Goal: Navigation & Orientation: Find specific page/section

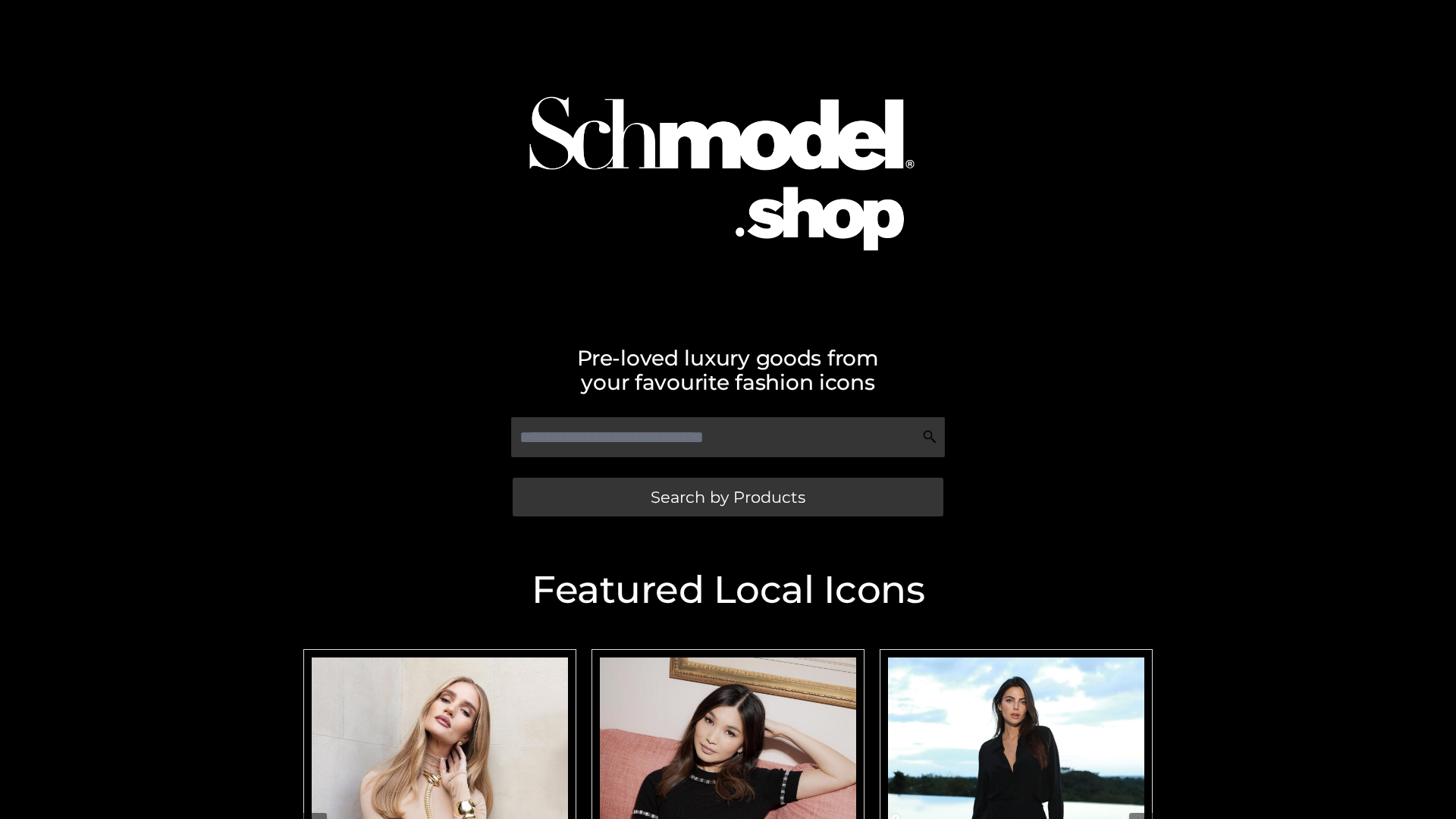
click at [727, 497] on span "Search by Products" at bounding box center [728, 497] width 155 height 16
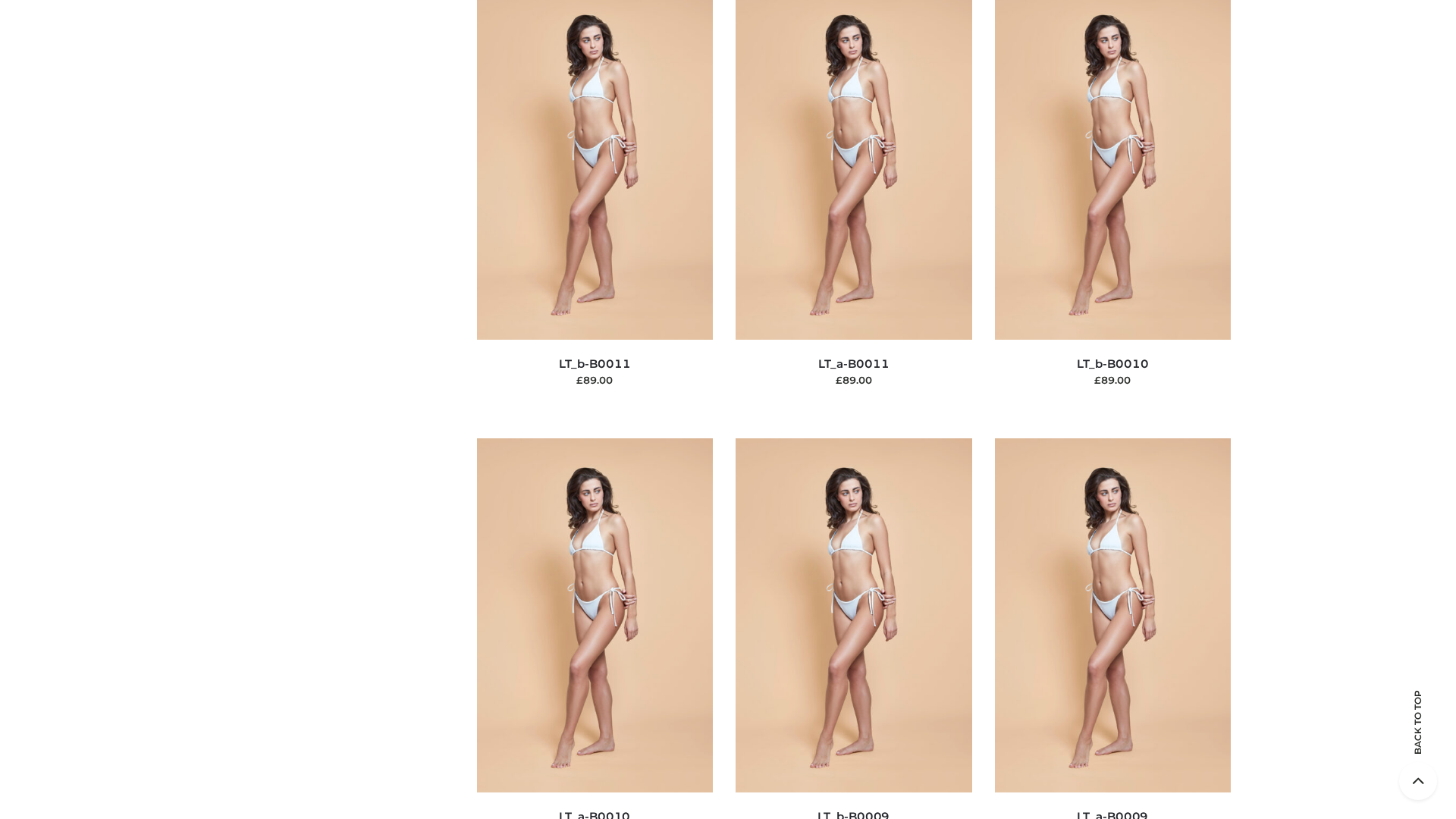
scroll to position [6808, 0]
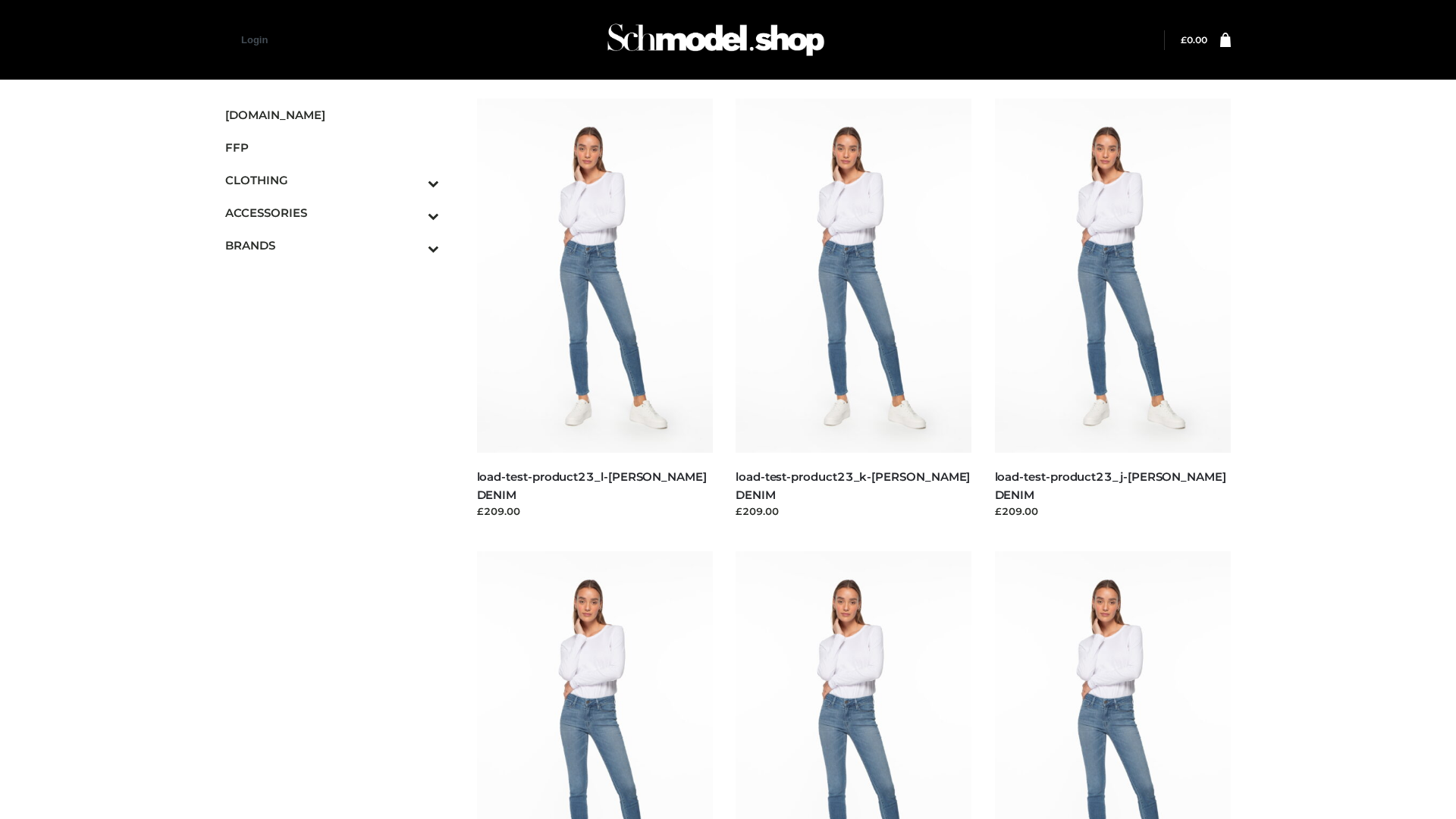
scroll to position [1329, 0]
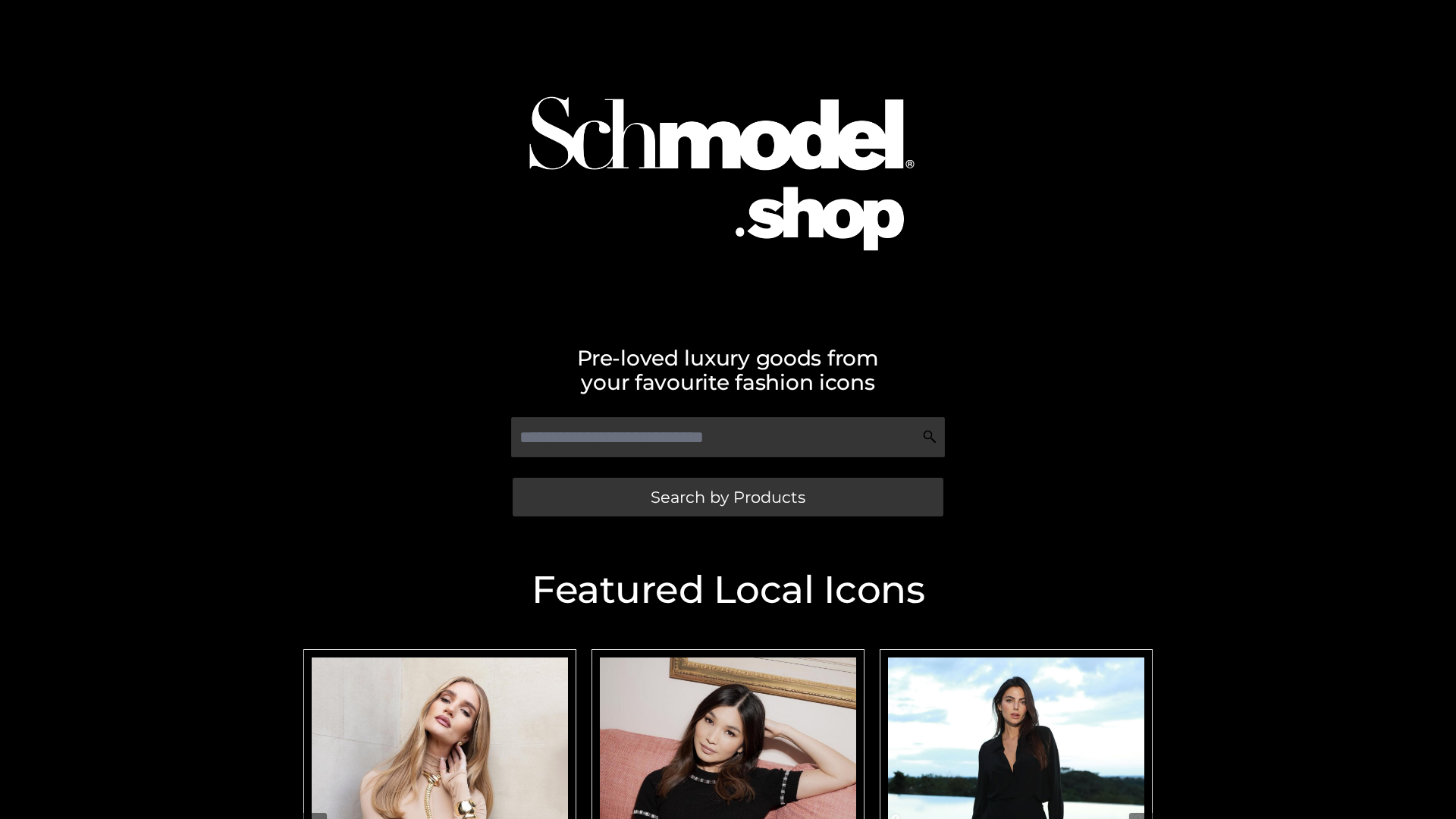
click at [727, 497] on span "Search by Products" at bounding box center [728, 497] width 155 height 16
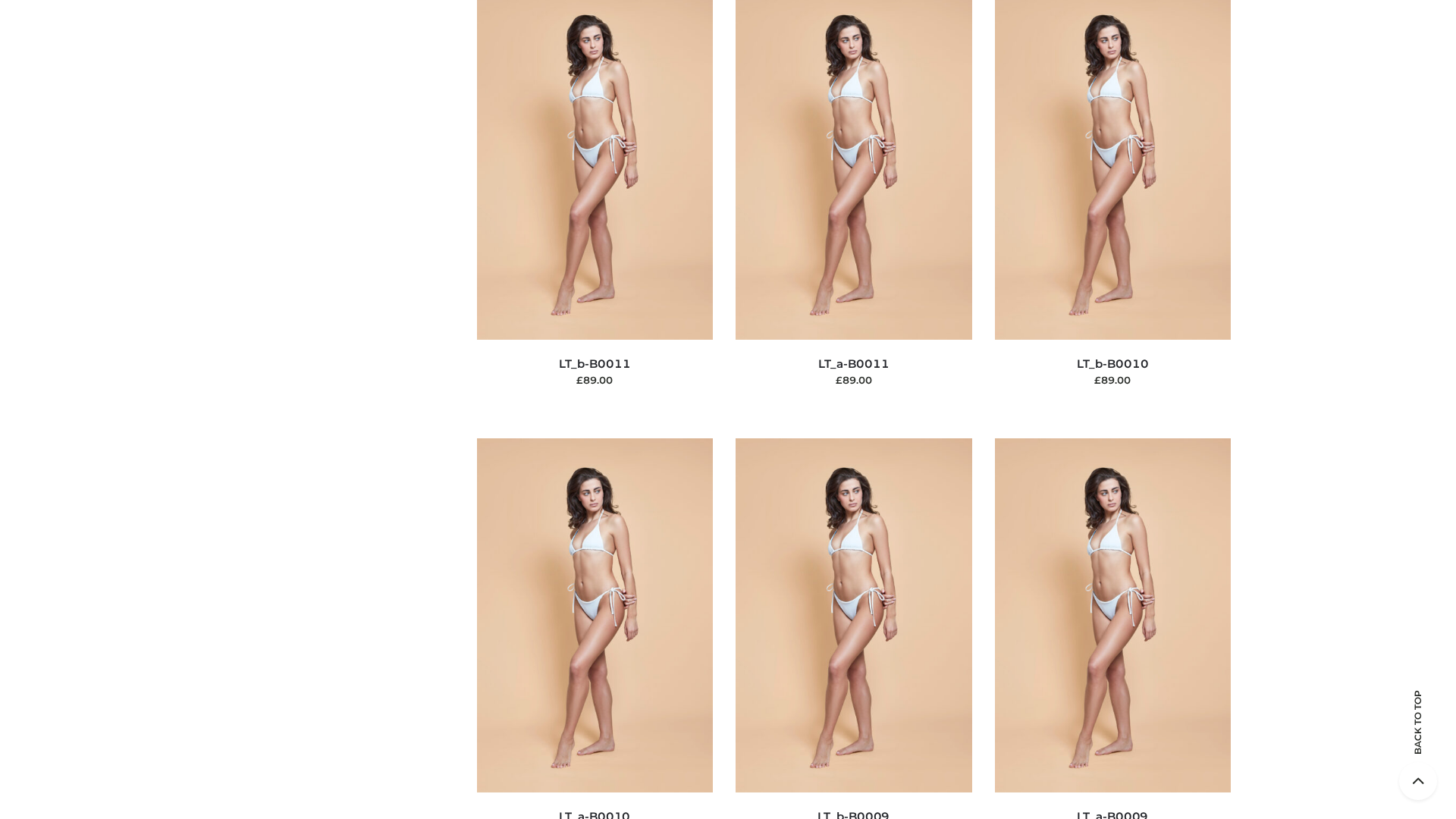
scroll to position [6808, 0]
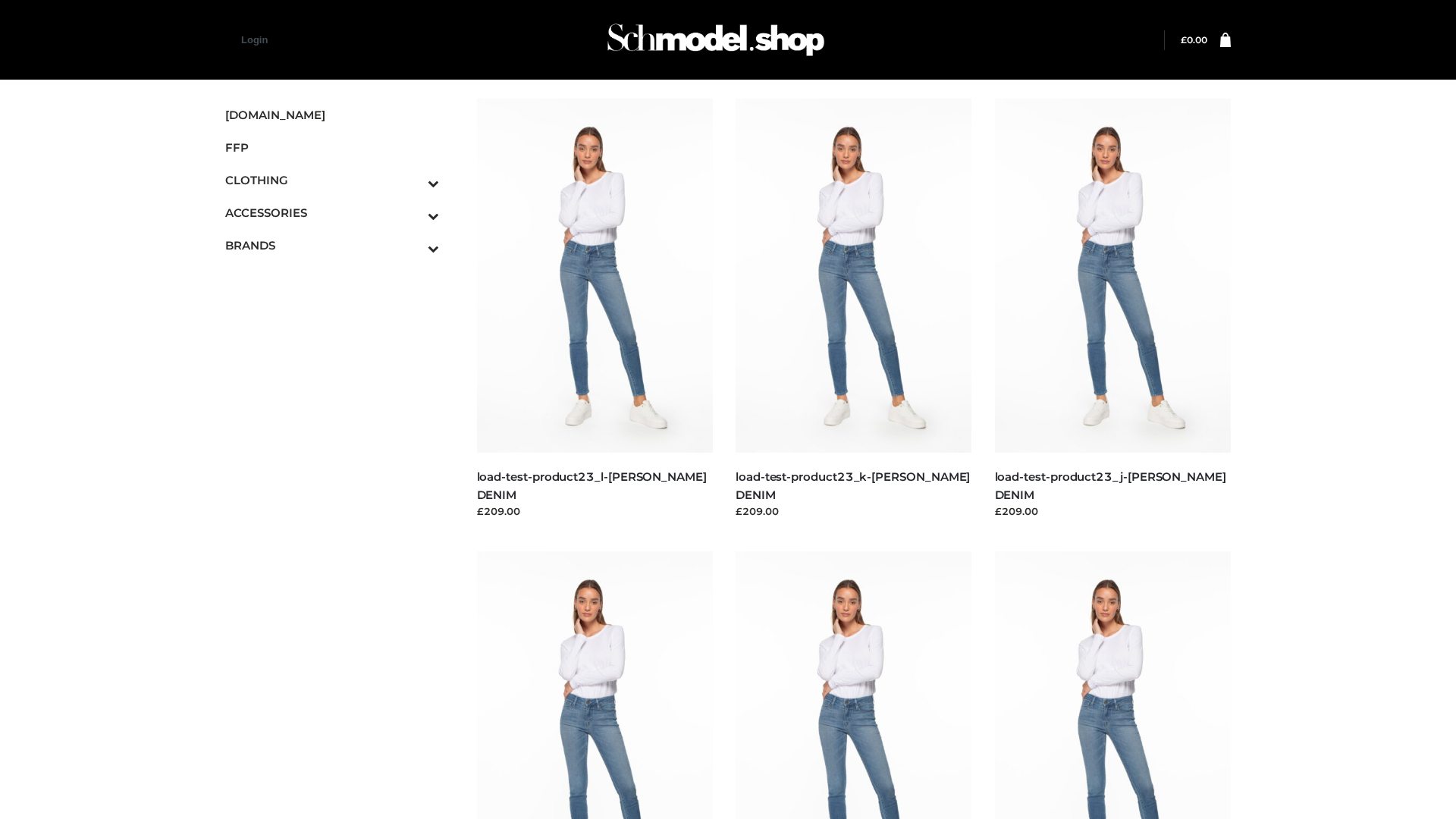
scroll to position [1329, 0]
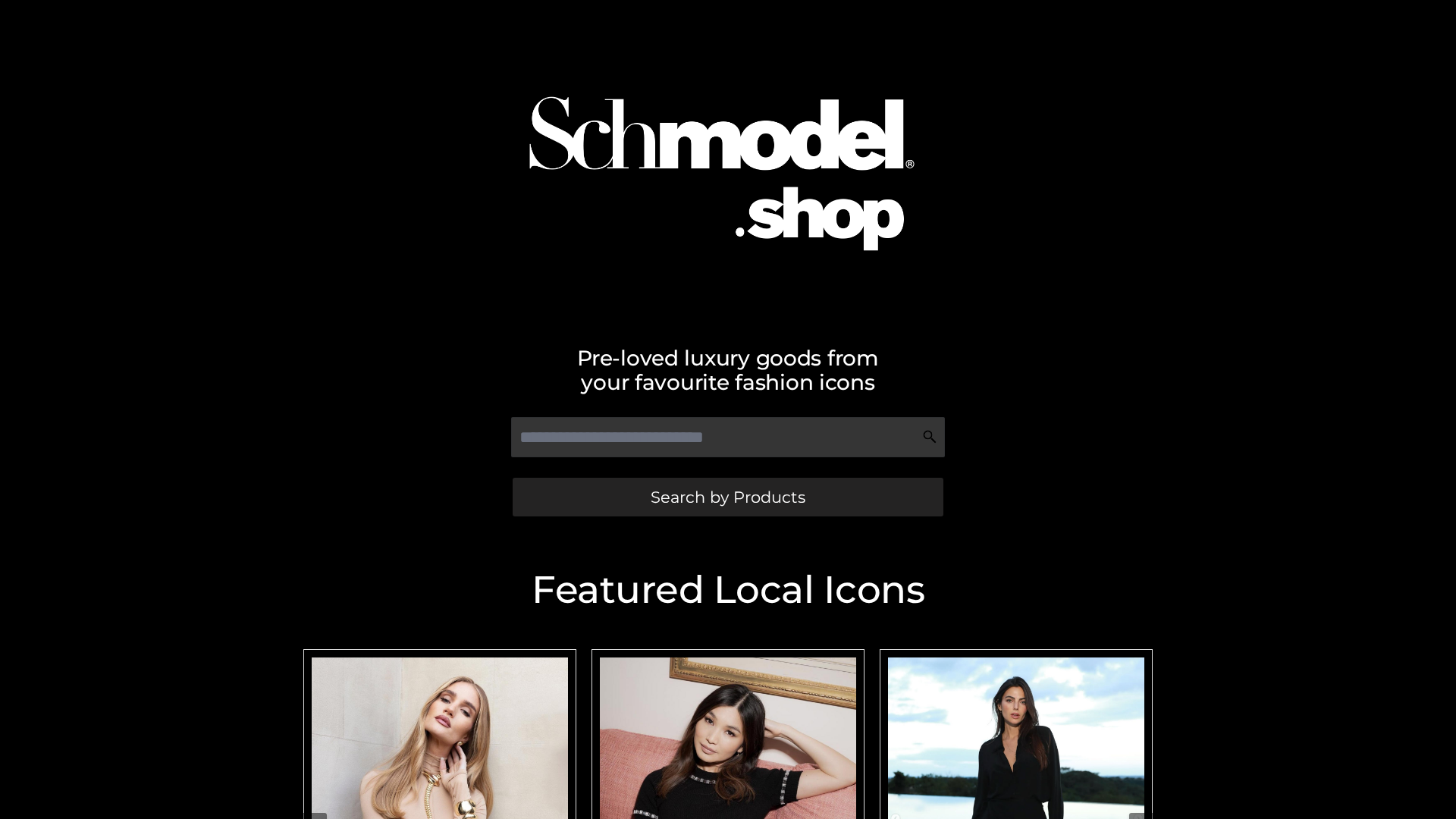
click at [727, 497] on span "Search by Products" at bounding box center [728, 497] width 155 height 16
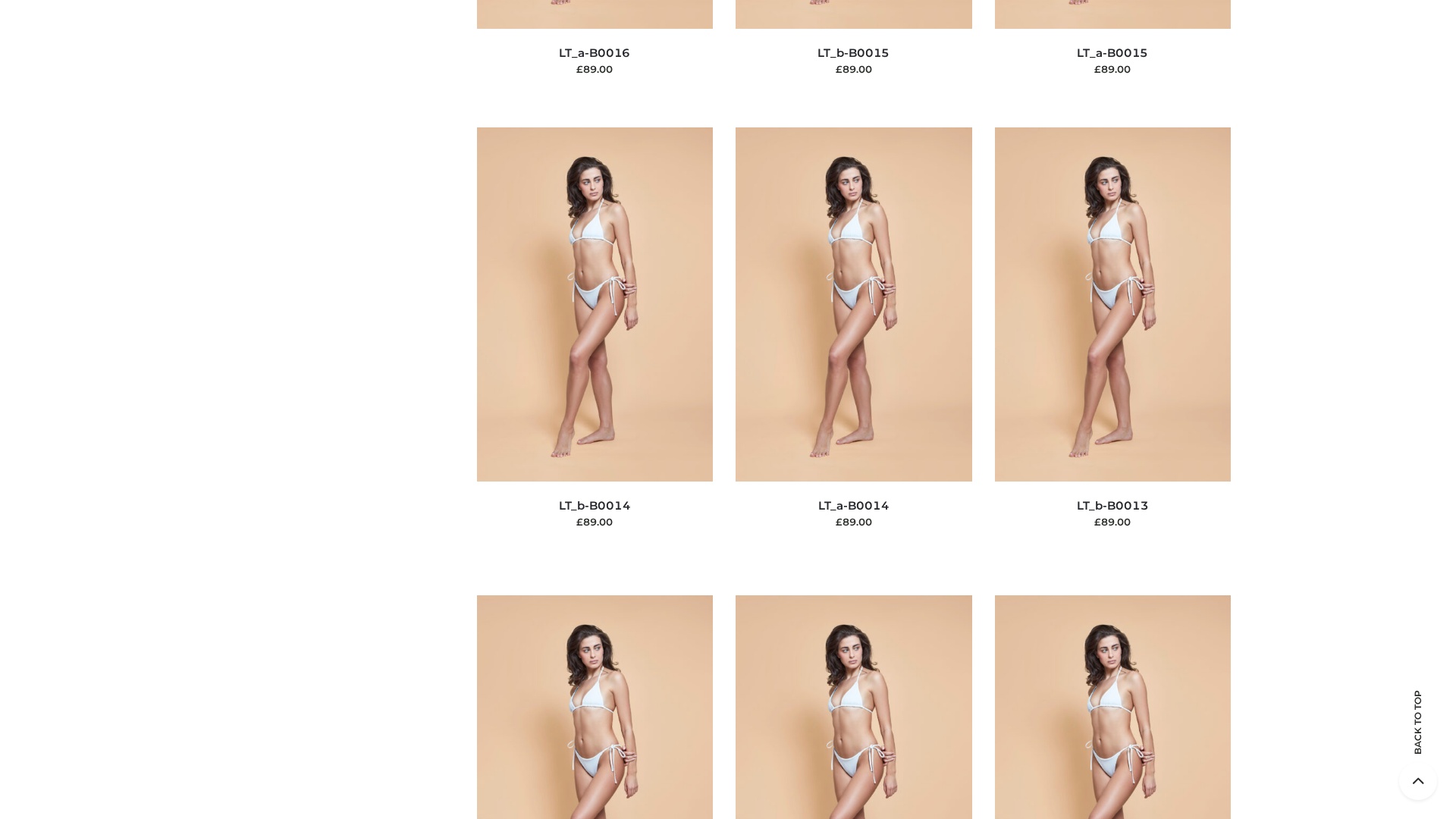
scroll to position [6808, 0]
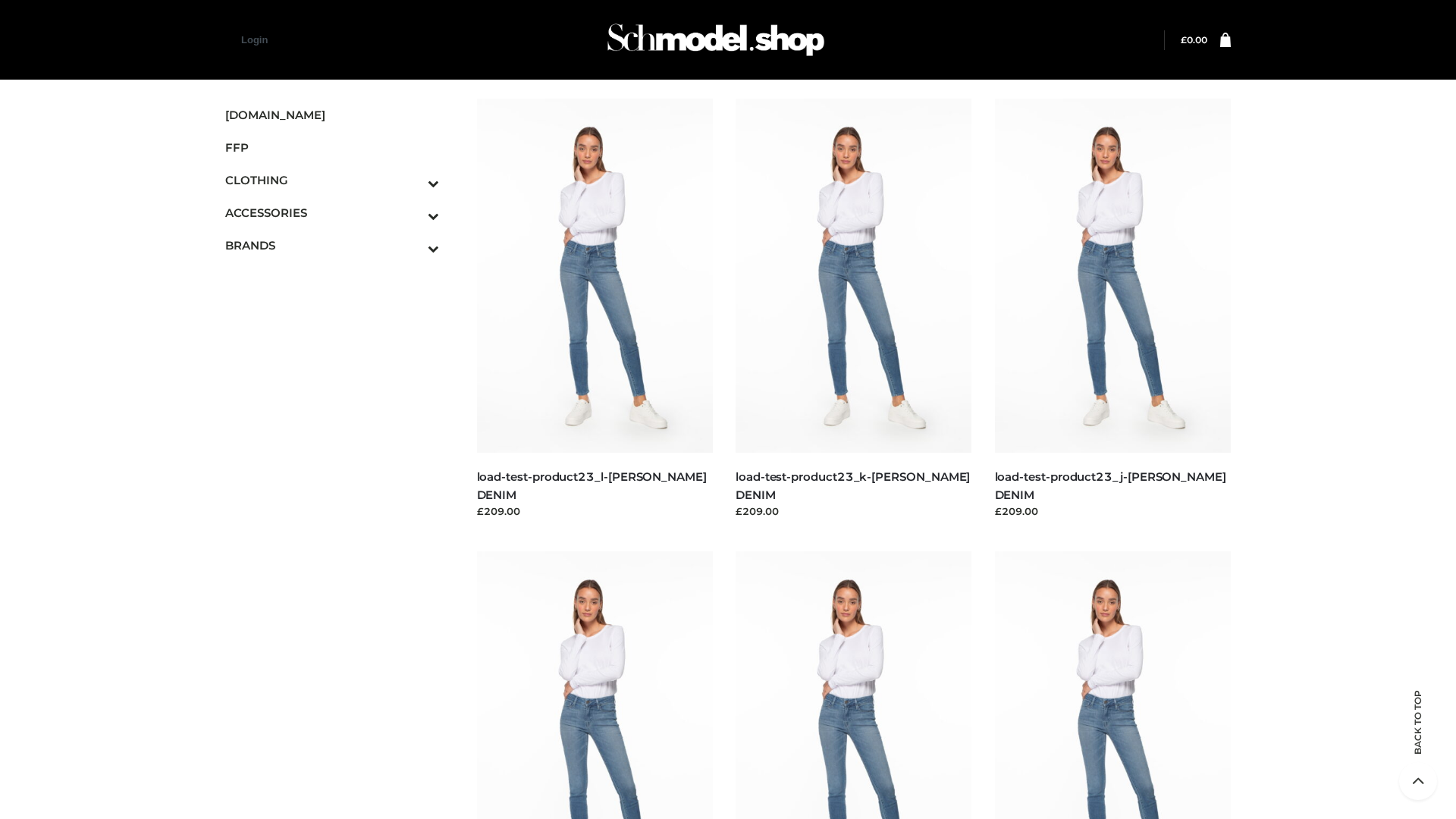
scroll to position [1329, 0]
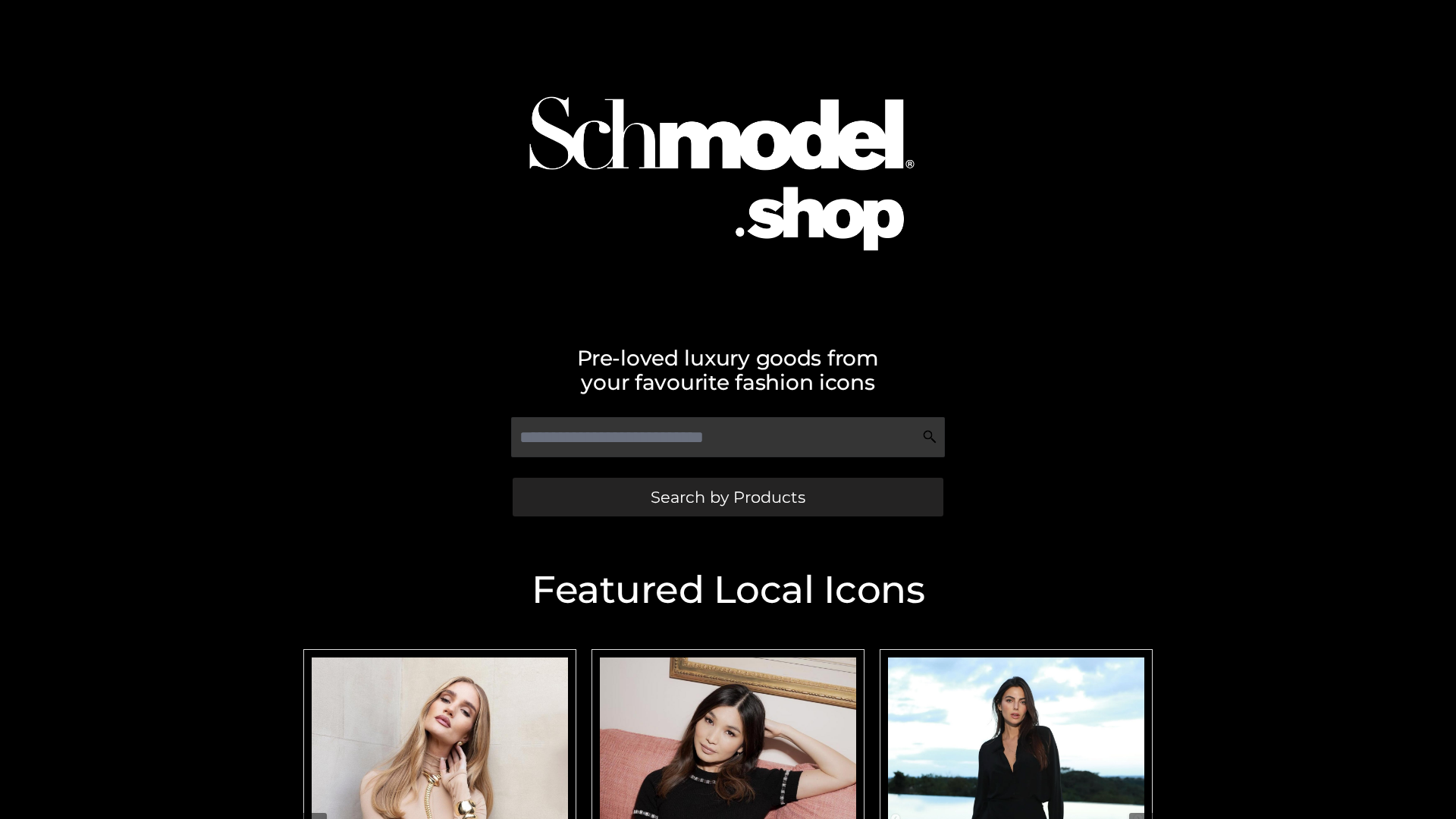
click at [727, 497] on span "Search by Products" at bounding box center [728, 497] width 155 height 16
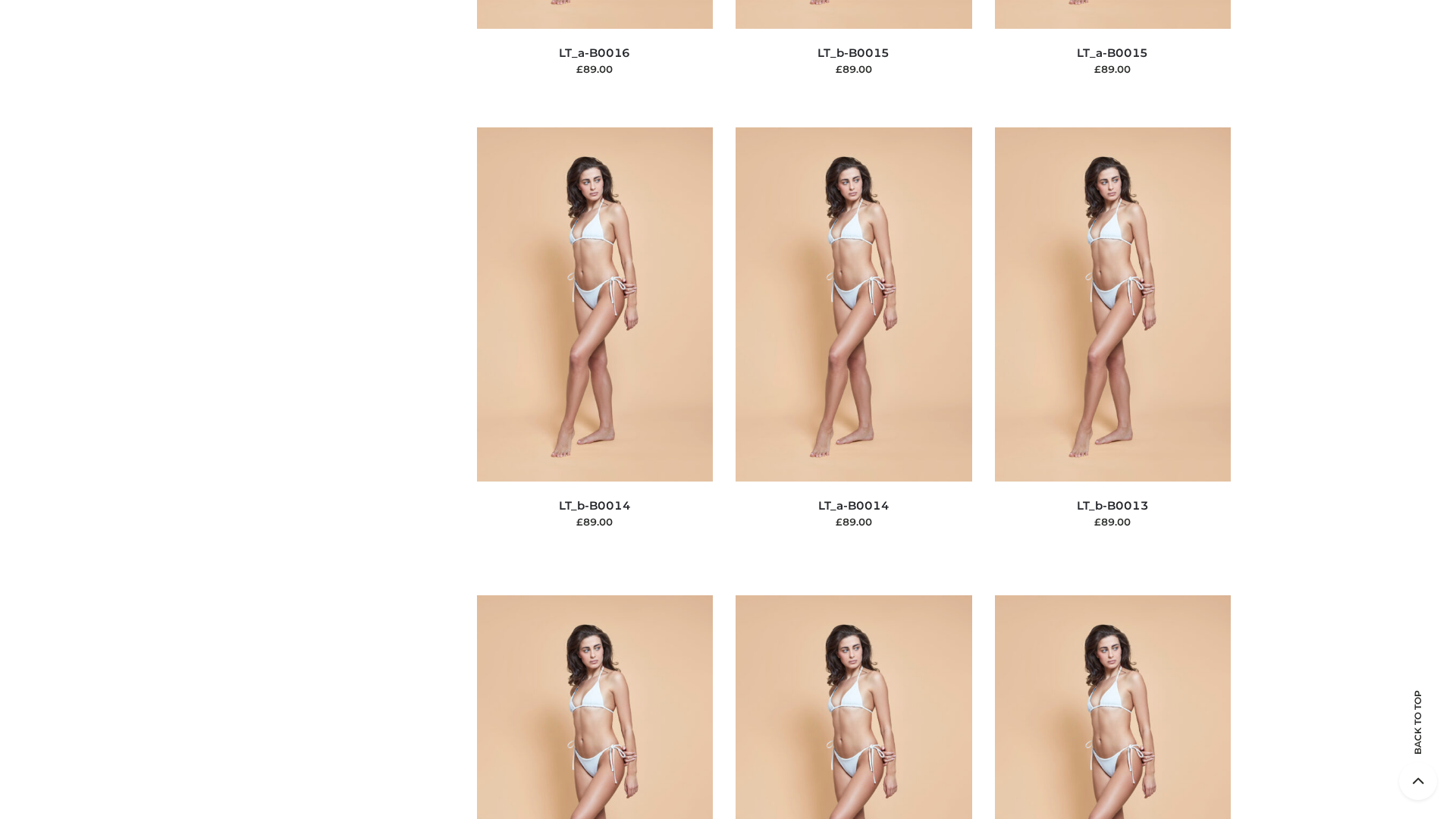
scroll to position [5391, 0]
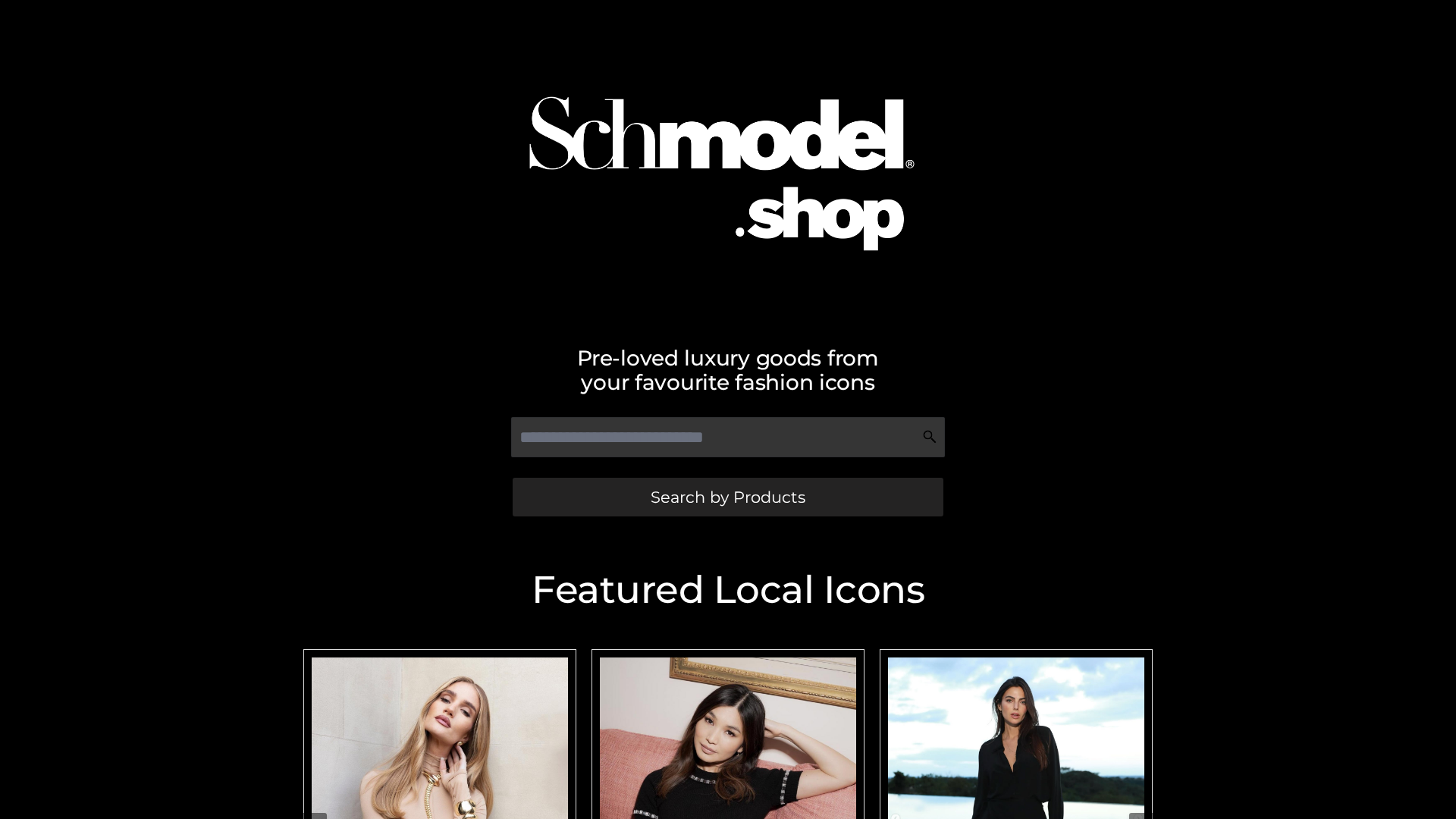
click at [727, 497] on span "Search by Products" at bounding box center [728, 497] width 155 height 16
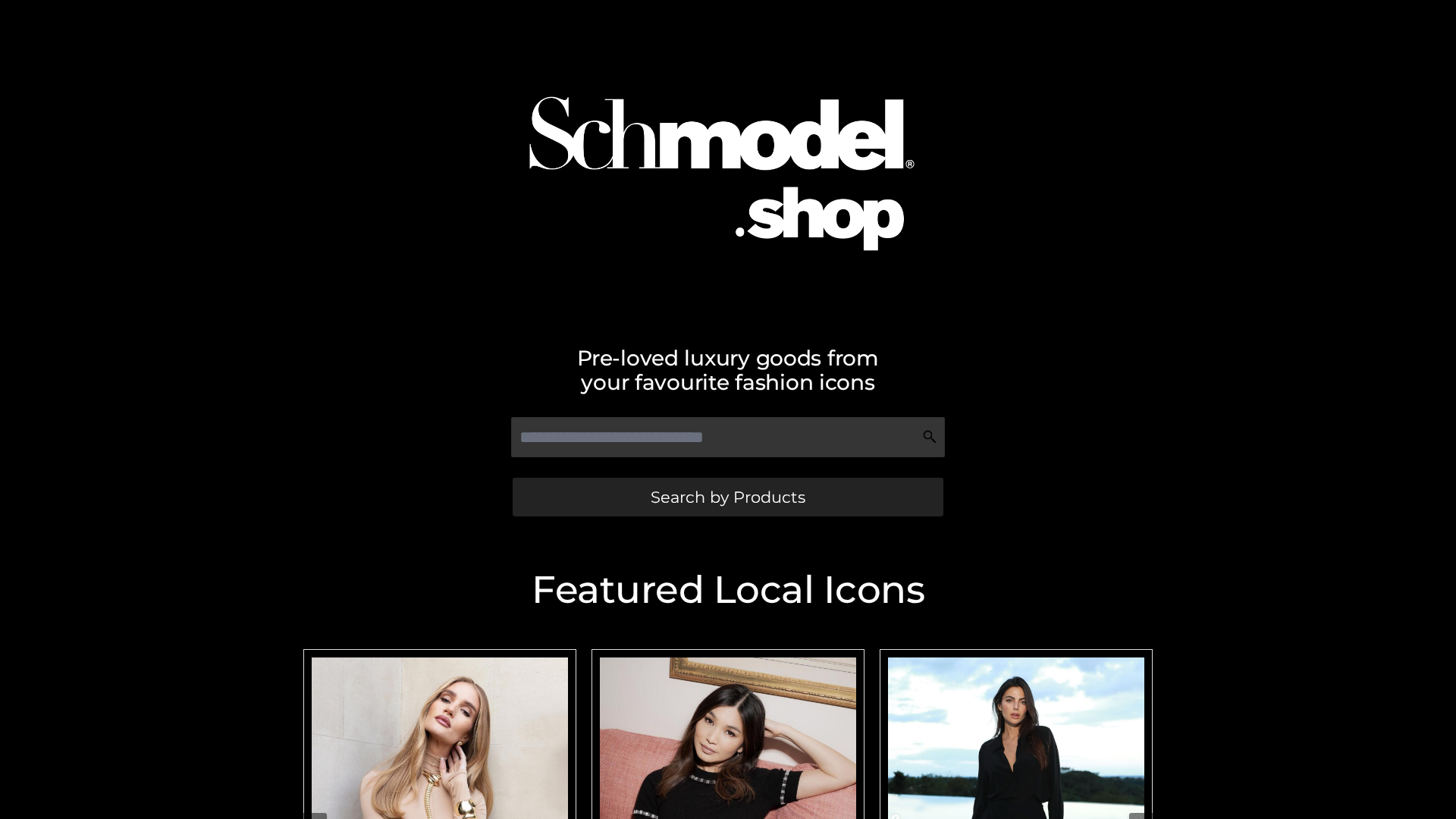
click at [727, 497] on span "Search by Products" at bounding box center [728, 497] width 155 height 16
